Goal: Information Seeking & Learning: Check status

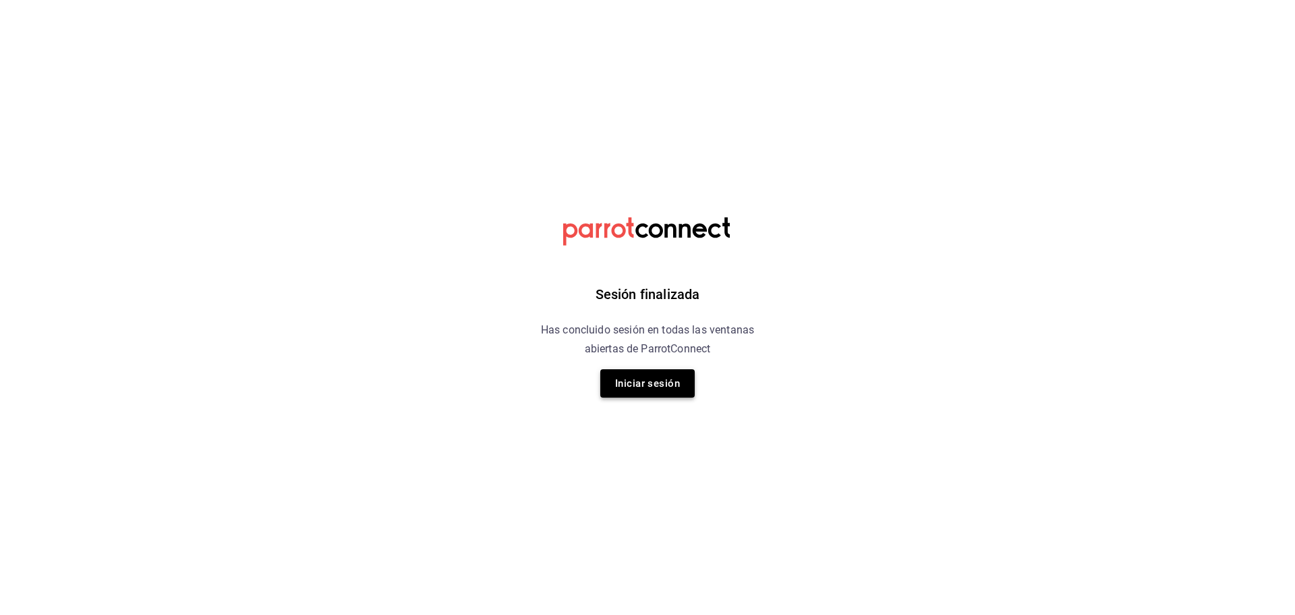
click at [690, 378] on button "Iniciar sesión" at bounding box center [647, 383] width 94 height 28
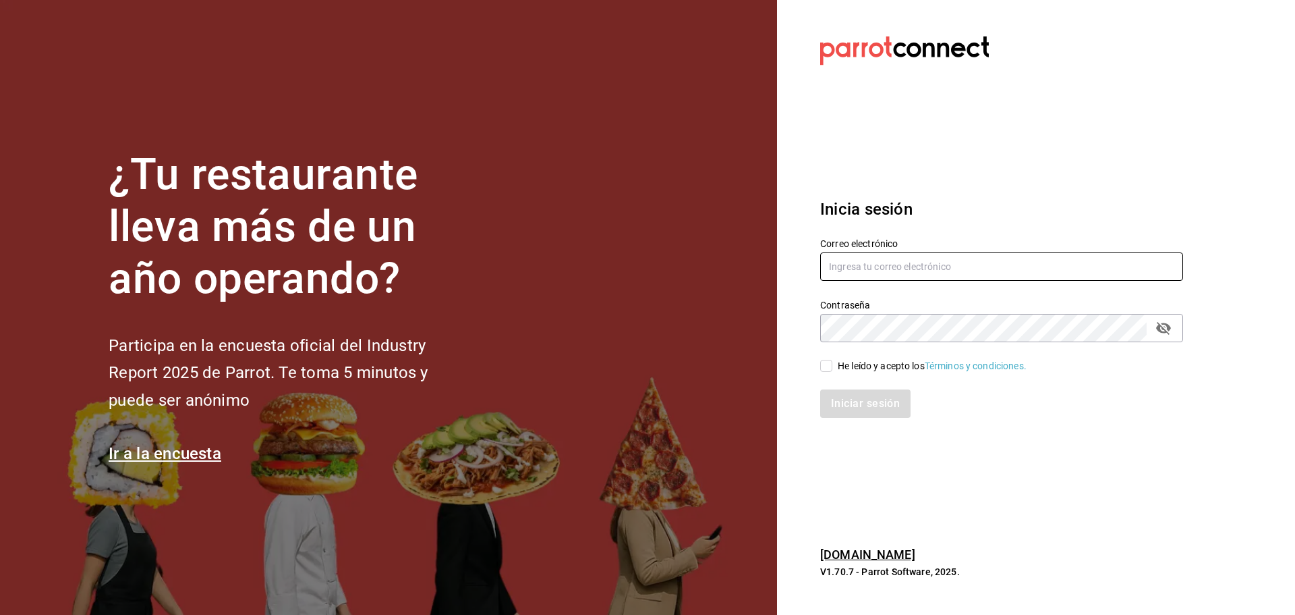
type input "multiuser@dairy.com"
click at [827, 363] on input "He leído y acepto los Términos y condiciones." at bounding box center [826, 366] width 12 height 12
checkbox input "true"
click at [859, 403] on button "Iniciar sesión" at bounding box center [866, 403] width 92 height 28
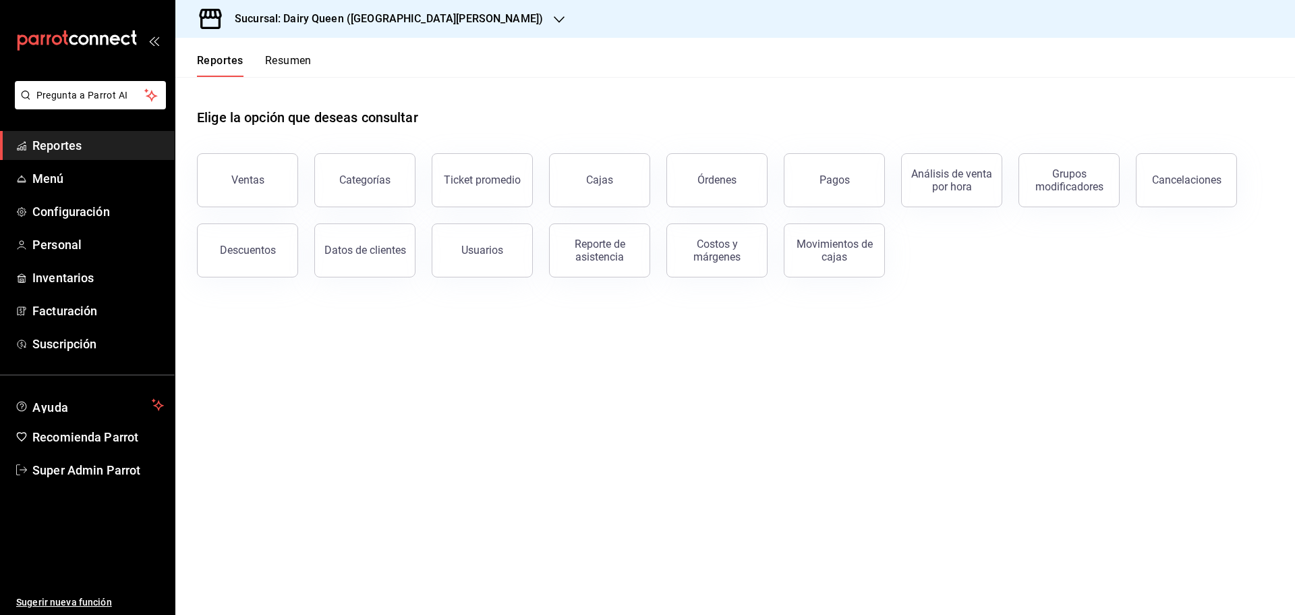
click at [409, 8] on div "Sucursal: Dairy Queen ([GEOGRAPHIC_DATA][PERSON_NAME])" at bounding box center [378, 19] width 384 height 38
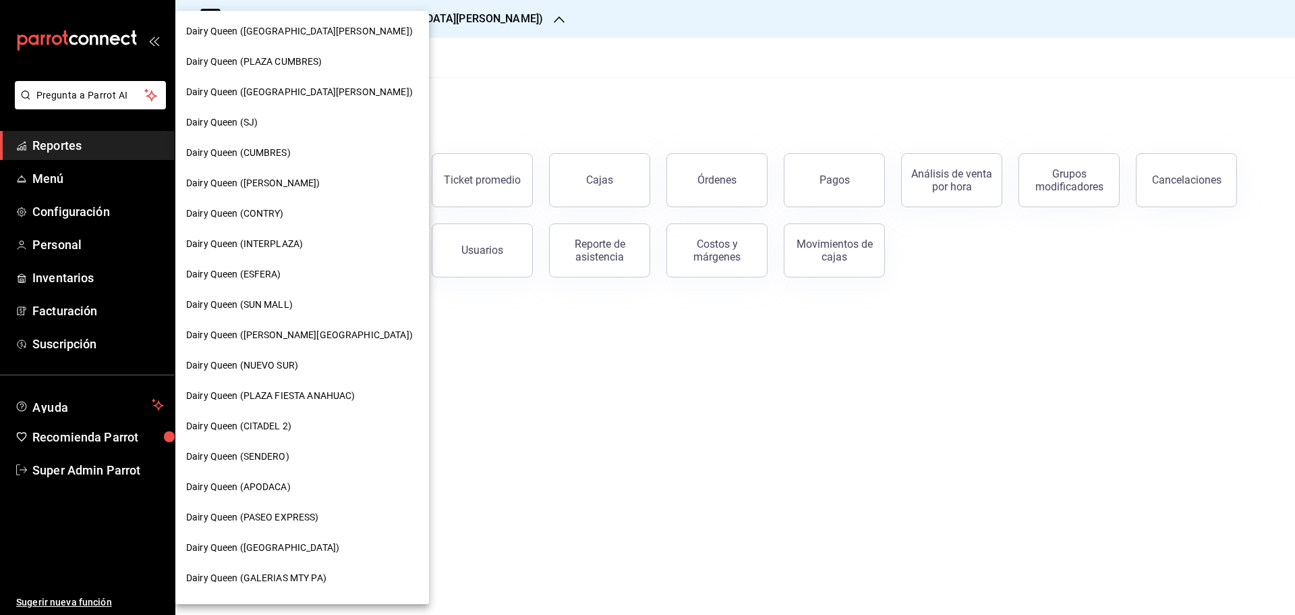
click at [261, 219] on span "Dairy Queen (CONTRY)" at bounding box center [235, 213] width 98 height 14
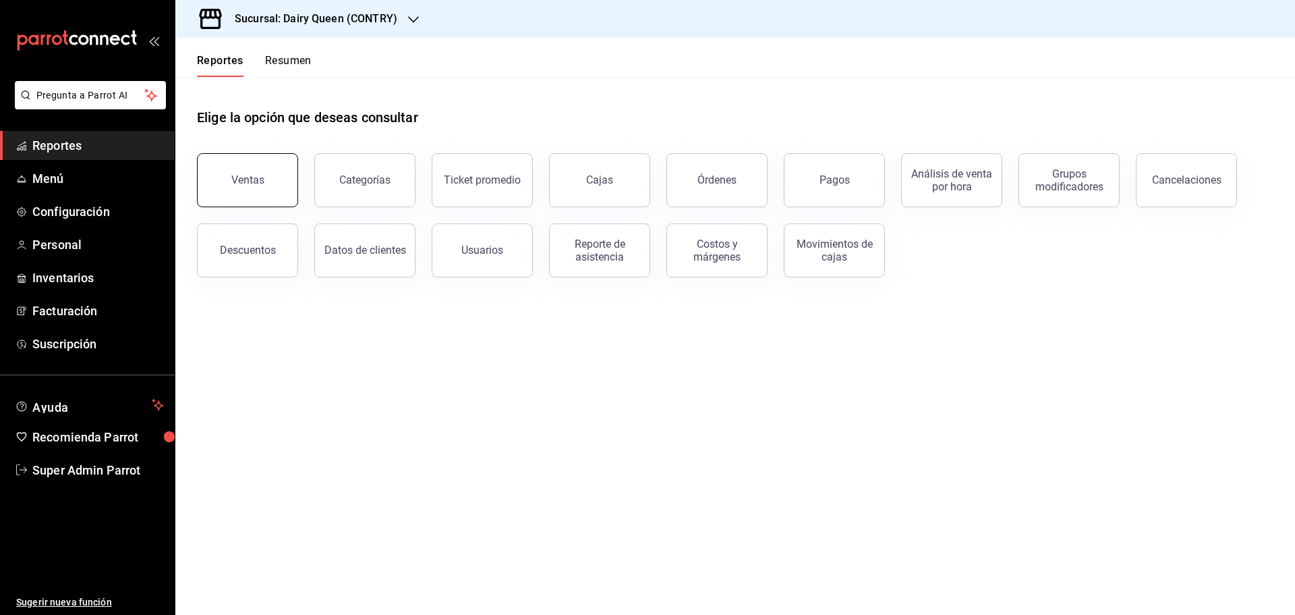
click at [252, 175] on div "Ventas" at bounding box center [247, 179] width 33 height 13
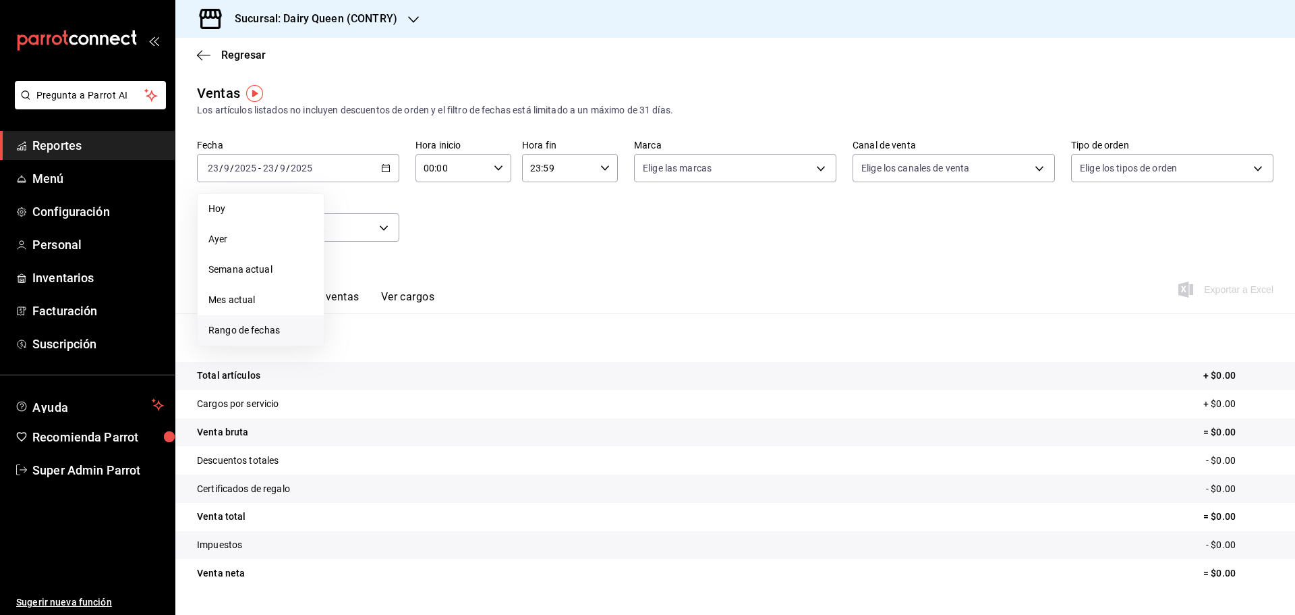
click at [254, 331] on span "Rango de fechas" at bounding box center [260, 330] width 105 height 14
click at [358, 258] on button "1" at bounding box center [353, 258] width 24 height 24
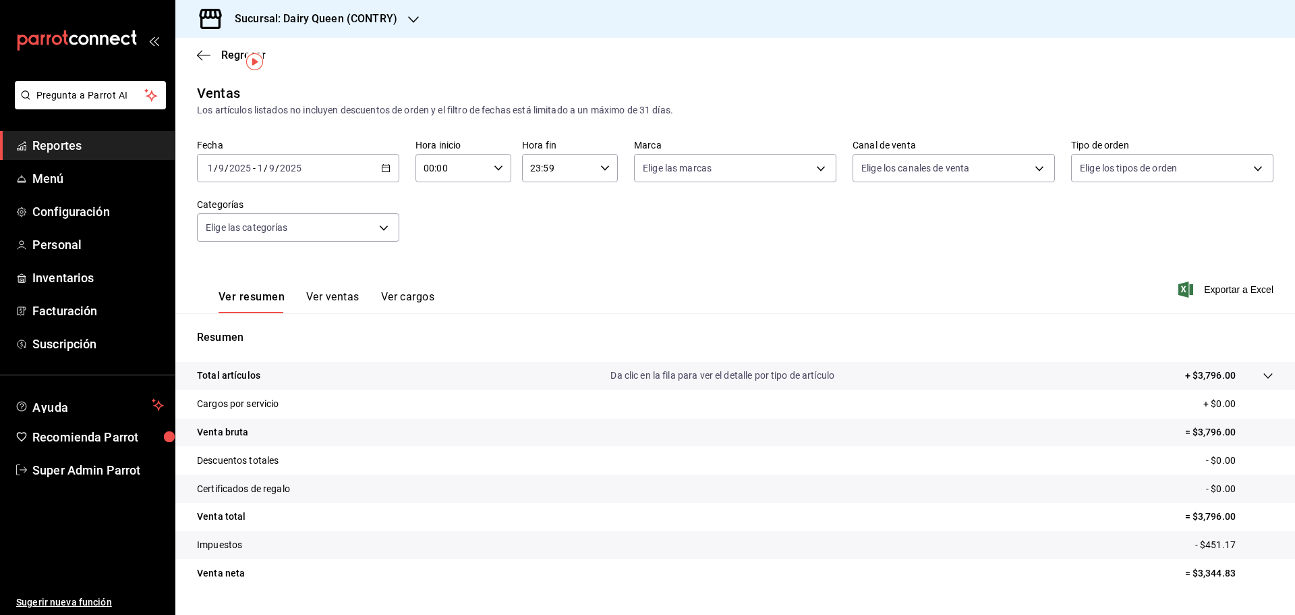
scroll to position [32, 0]
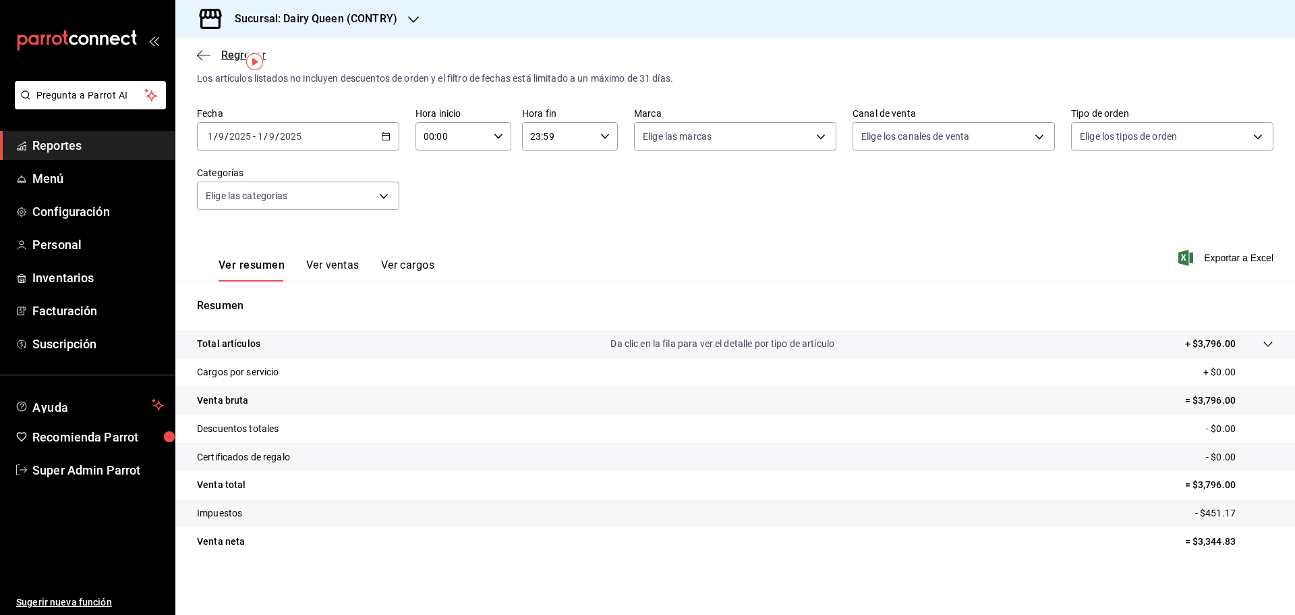
click at [208, 61] on icon "button" at bounding box center [203, 55] width 13 height 12
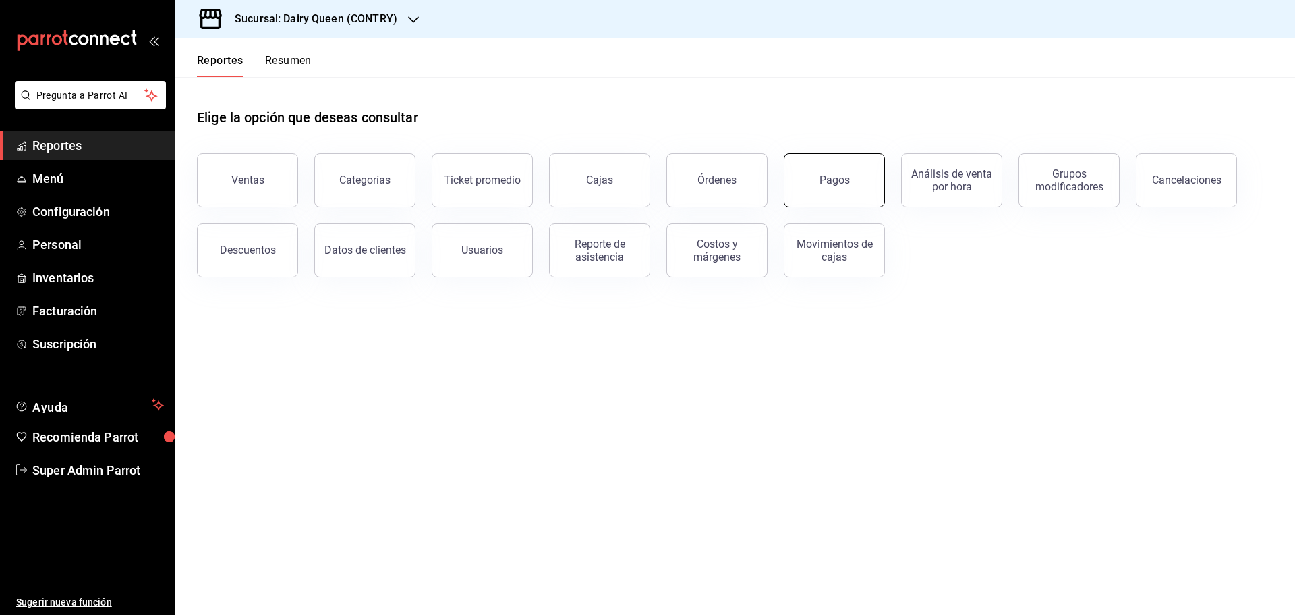
click at [817, 188] on button "Pagos" at bounding box center [834, 180] width 101 height 54
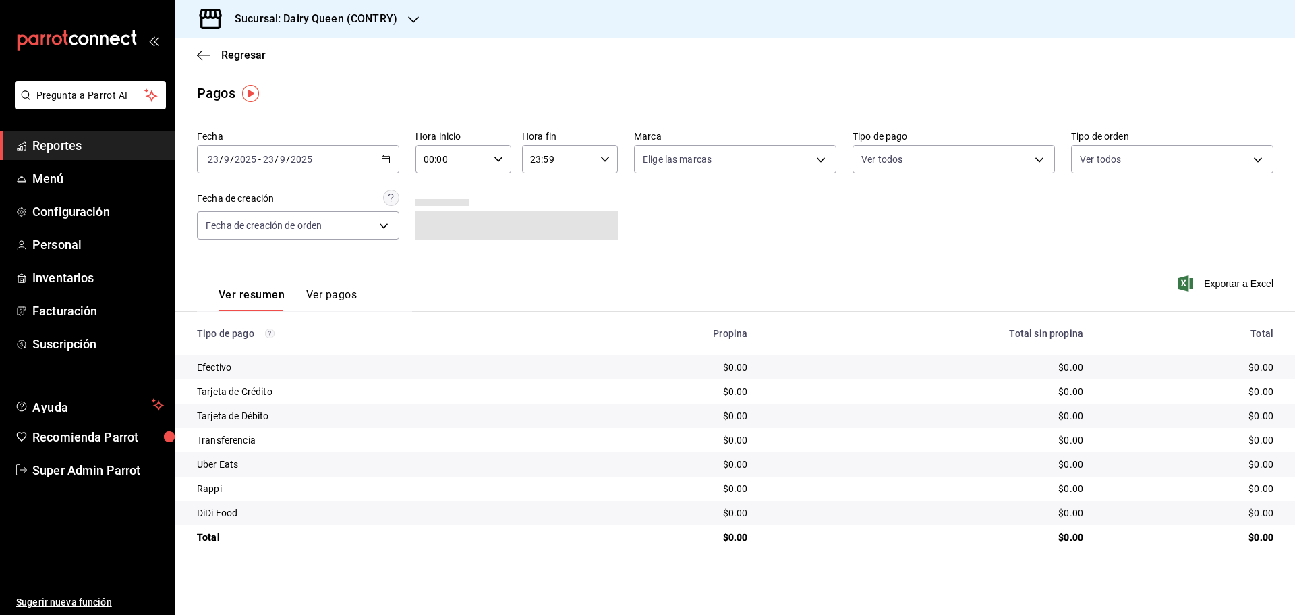
click at [372, 166] on div "2025-09-23 23 / 9 / 2025 - 2025-09-23 23 / 9 / 2025" at bounding box center [298, 159] width 202 height 28
click at [262, 362] on li "Rango de fechas" at bounding box center [261, 352] width 126 height 30
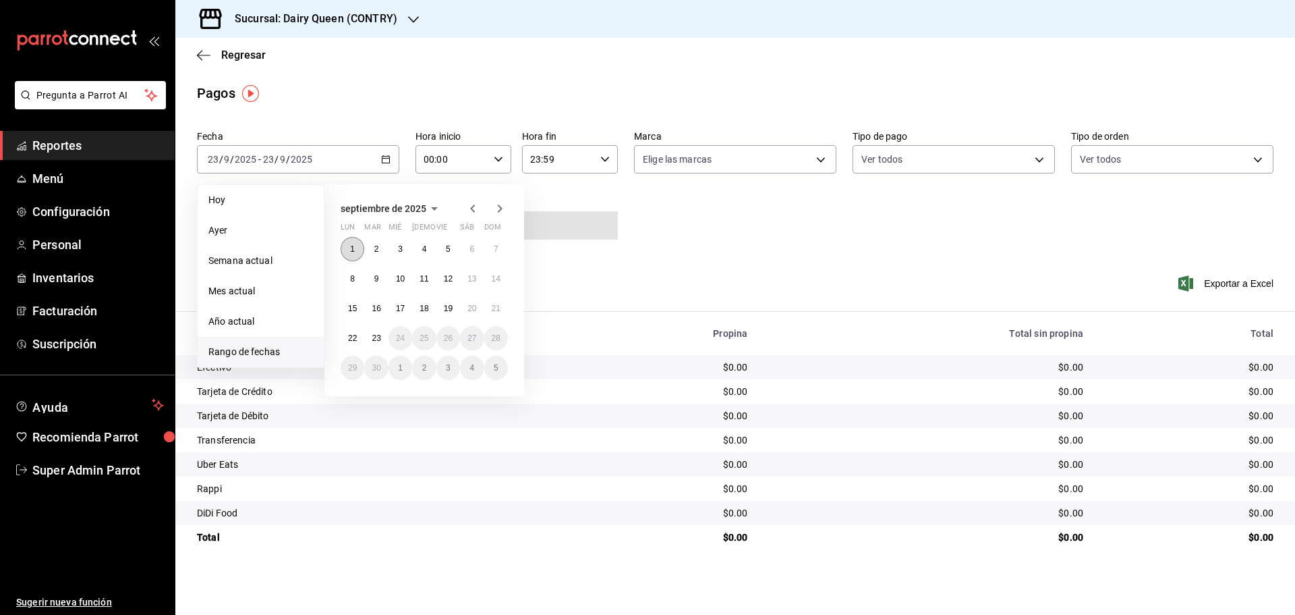
click at [355, 244] on abbr "1" at bounding box center [352, 248] width 5 height 9
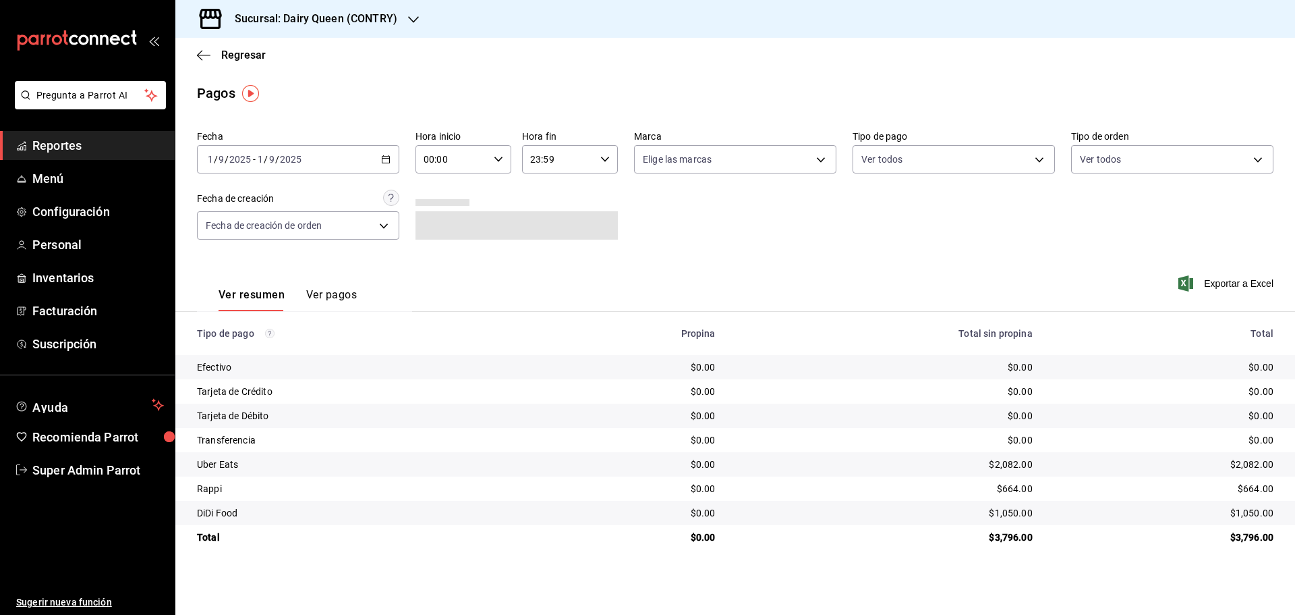
click at [1255, 542] on div "$3,796.00" at bounding box center [1164, 536] width 219 height 13
copy div "3,796.00"
click at [672, 478] on td "$0.00" at bounding box center [633, 488] width 186 height 24
click at [1001, 467] on div "$2,082.00" at bounding box center [885, 463] width 296 height 13
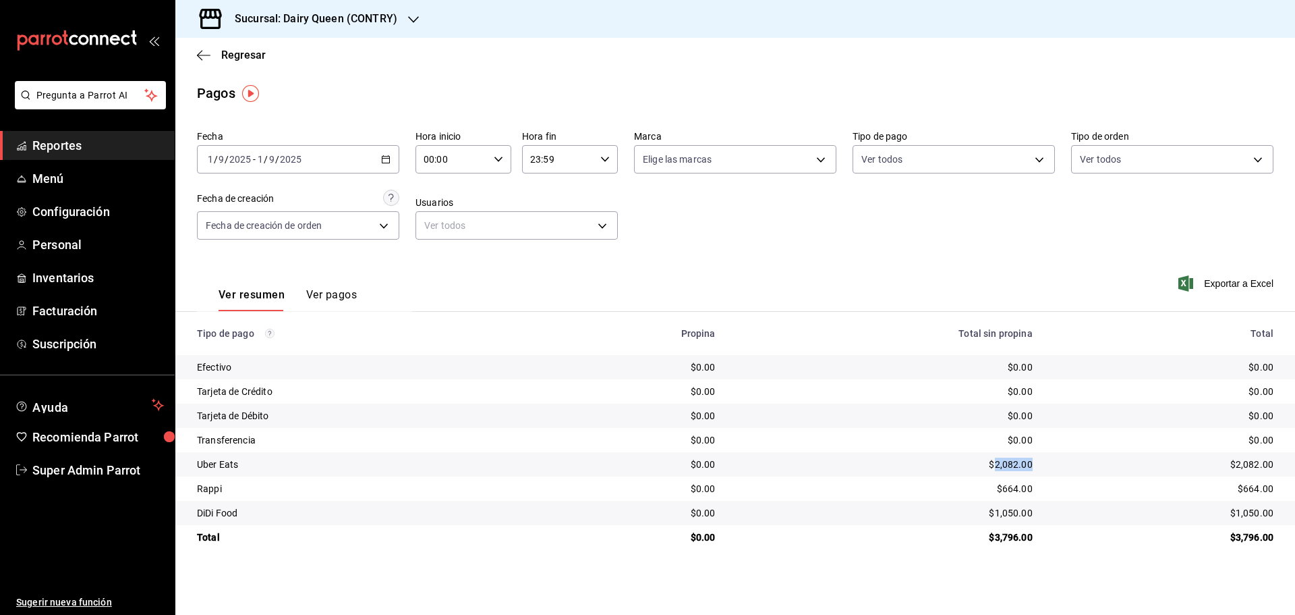
click at [1001, 467] on div "$2,082.00" at bounding box center [885, 463] width 296 height 13
click at [1010, 485] on div "$664.00" at bounding box center [885, 488] width 296 height 13
click at [999, 517] on div "$1,050.00" at bounding box center [885, 512] width 296 height 13
